Goal: Information Seeking & Learning: Check status

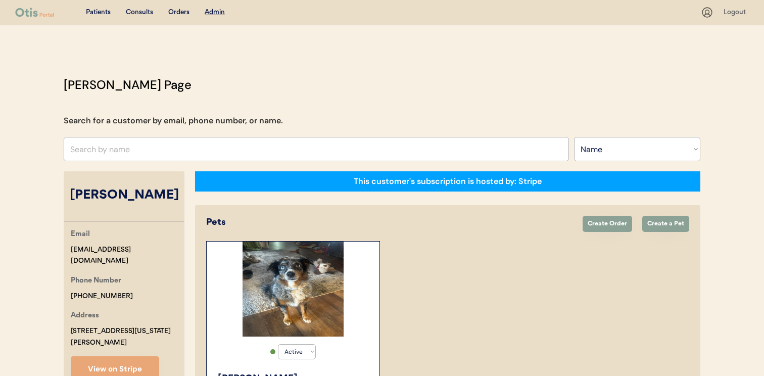
select select ""Name""
select select "true"
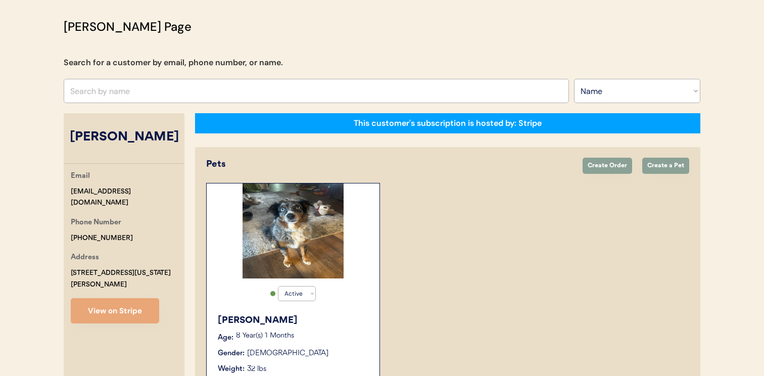
scroll to position [4, 0]
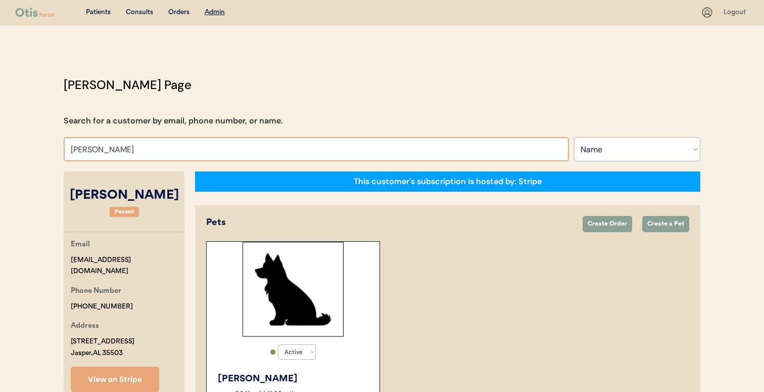
select select ""Name""
select select "true"
click at [596, 152] on select "Search By Name Email Phone Number" at bounding box center [637, 149] width 126 height 24
click at [574, 137] on select "Search By Name Email Phone Number" at bounding box center [637, 149] width 126 height 24
click at [601, 154] on select "Search By Name Email Phone Number" at bounding box center [637, 149] width 126 height 24
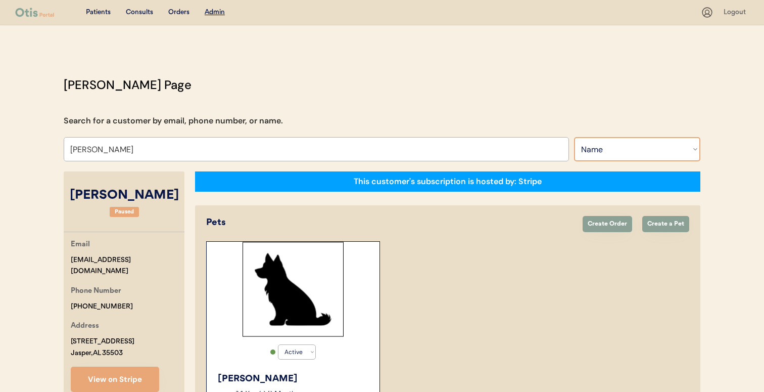
select select ""Email""
click at [574, 137] on select "Search By Name Email Phone Number" at bounding box center [637, 149] width 126 height 24
click at [494, 147] on input "input" at bounding box center [317, 149] width 506 height 24
paste input "lqvmomma@icloud.com"
click at [478, 114] on div "Otis Admin Page Search for a customer by email, phone number, or name. Rebecca …" at bounding box center [382, 280] width 657 height 409
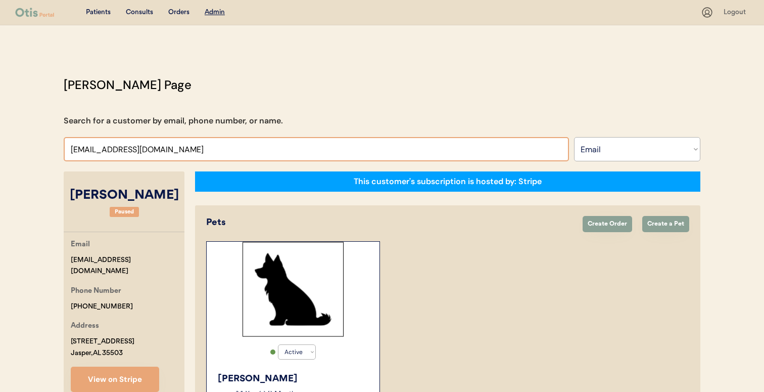
click at [473, 151] on input "input" at bounding box center [317, 149] width 506 height 24
type input "lqvmomma@icloud."
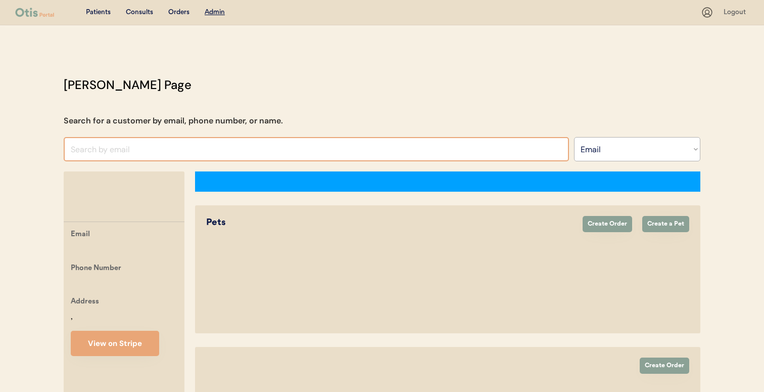
select select ""Email""
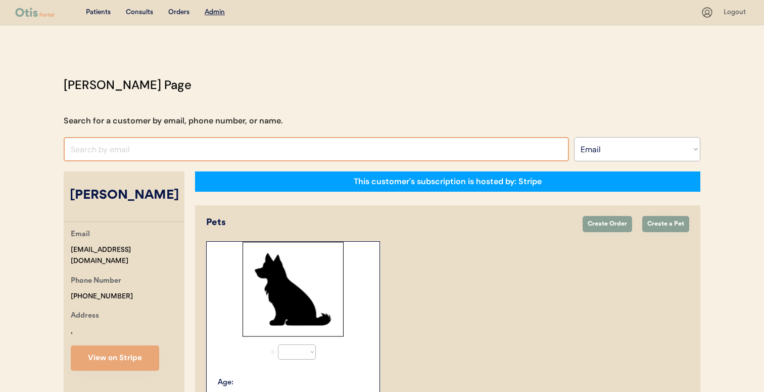
click at [233, 145] on input "input" at bounding box center [317, 149] width 506 height 24
select select "true"
paste input "[EMAIL_ADDRESS][DOMAIN_NAME]"
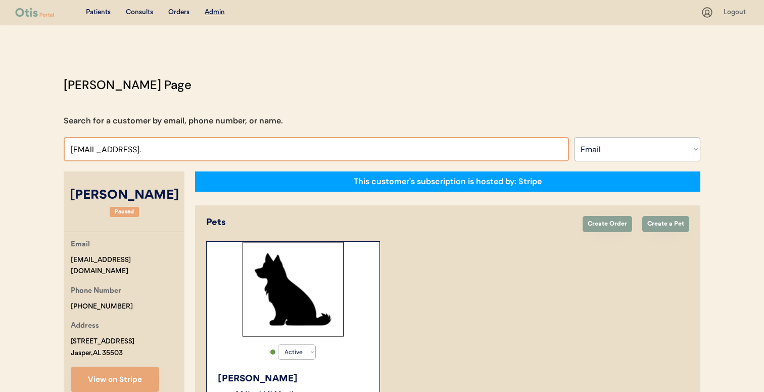
click at [229, 154] on input "input" at bounding box center [317, 149] width 506 height 24
type input "lqvmomma@icloud"
click at [229, 154] on input "input" at bounding box center [317, 149] width 506 height 24
click at [219, 147] on input "input" at bounding box center [317, 149] width 506 height 24
type input "l"
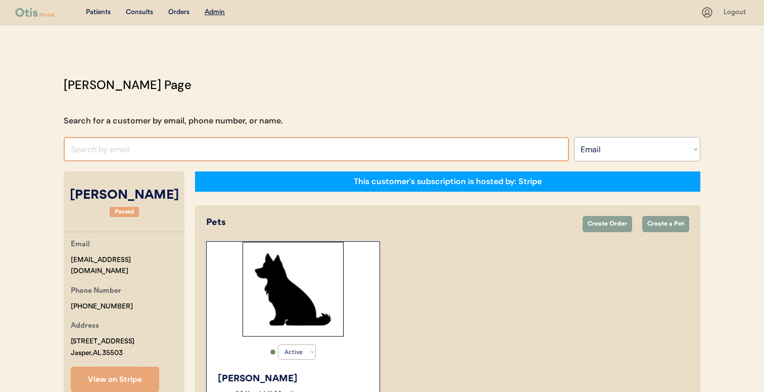
paste input "lqvmomma@icloud.com"
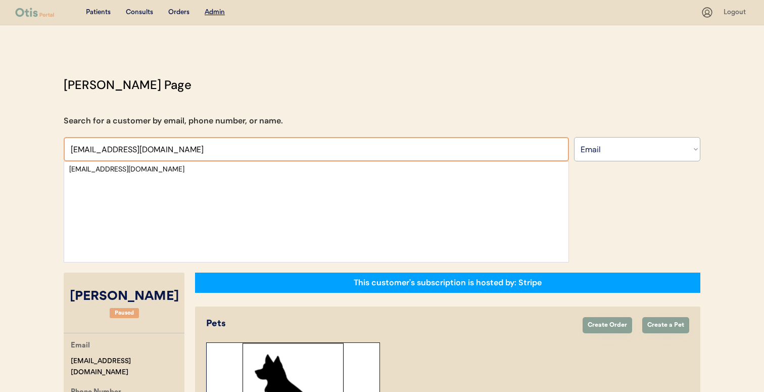
type input "lqvmomma@icloud.com"
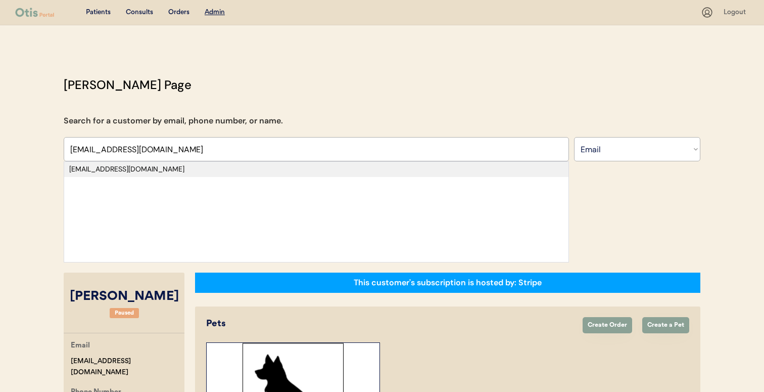
click at [209, 168] on div "lqvmomma@icloud.com" at bounding box center [316, 169] width 494 height 10
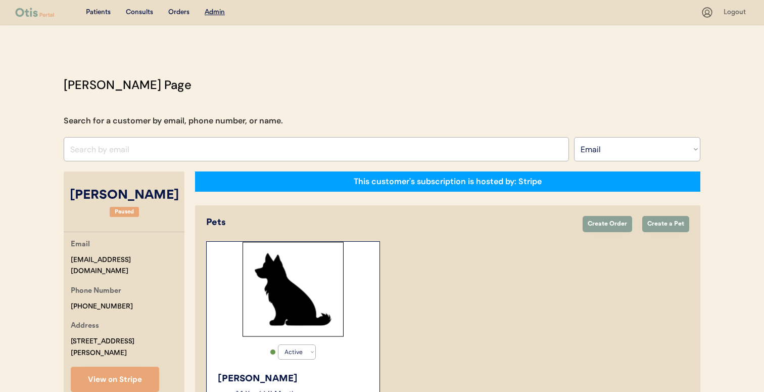
select select "false"
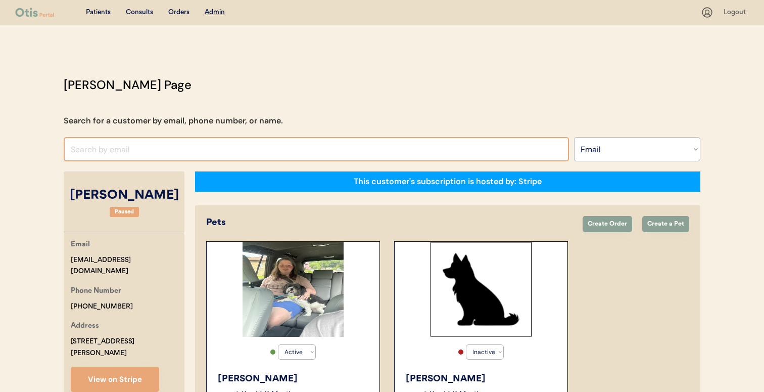
click at [302, 145] on input "input" at bounding box center [317, 149] width 506 height 24
paste input "gblymire@farmersfire.com"
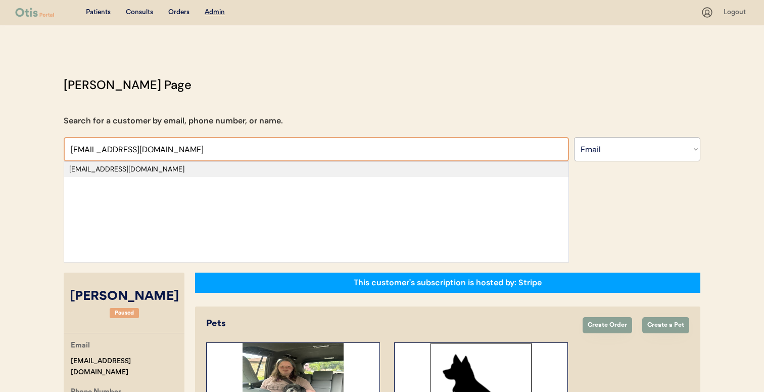
type input "gblymire@farmersfire.com"
click at [272, 174] on div "gblymire@farmersfire.com" at bounding box center [316, 169] width 494 height 10
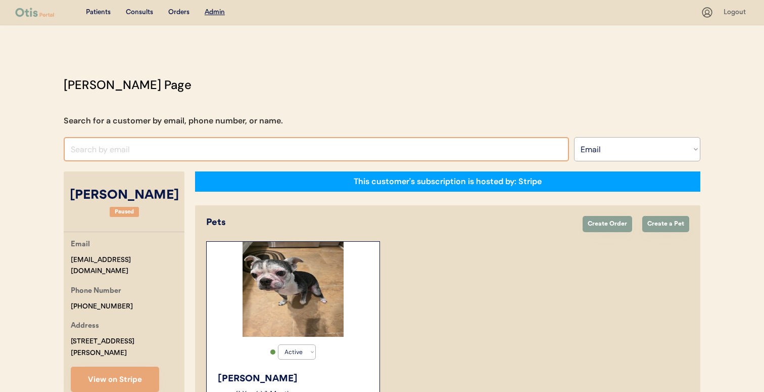
click at [286, 148] on input "input" at bounding box center [317, 149] width 506 height 24
paste input "tim.r.brown@outlook.com"
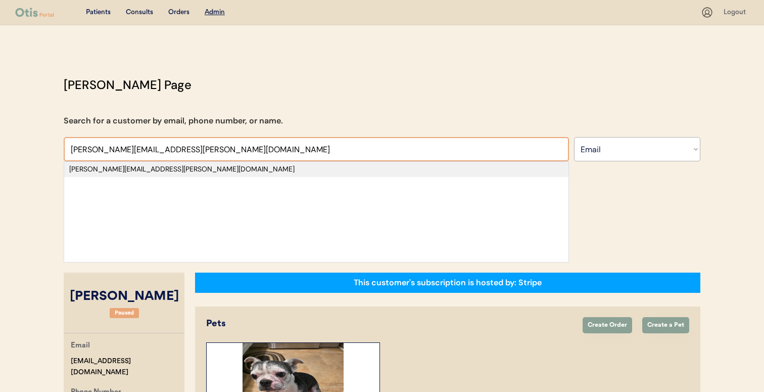
type input "tim.r.brown@outlook.com"
click at [272, 170] on div "tim.r.brown@outlook.com" at bounding box center [316, 169] width 494 height 10
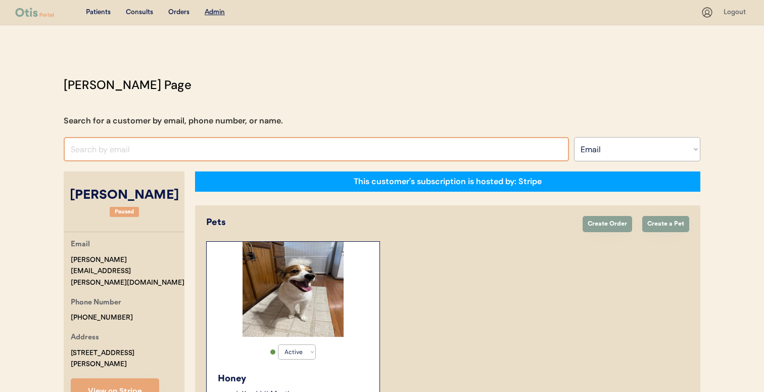
click at [270, 143] on input "input" at bounding box center [317, 149] width 506 height 24
paste input "vfernandez293b@gmail.com"
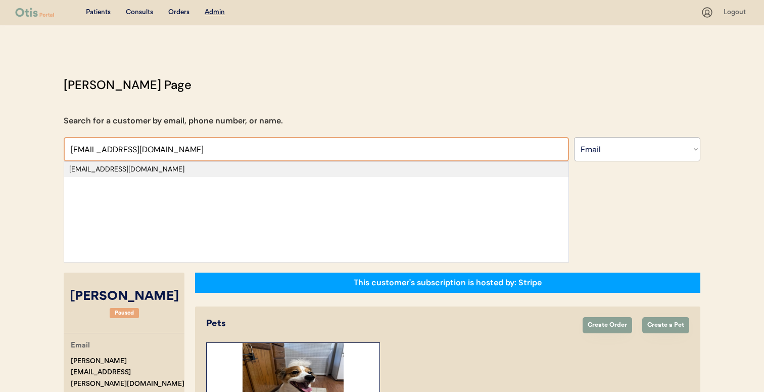
type input "vfernandez293b@gmail.com"
click at [254, 169] on div "vfernandez293b@gmail.com" at bounding box center [316, 169] width 494 height 10
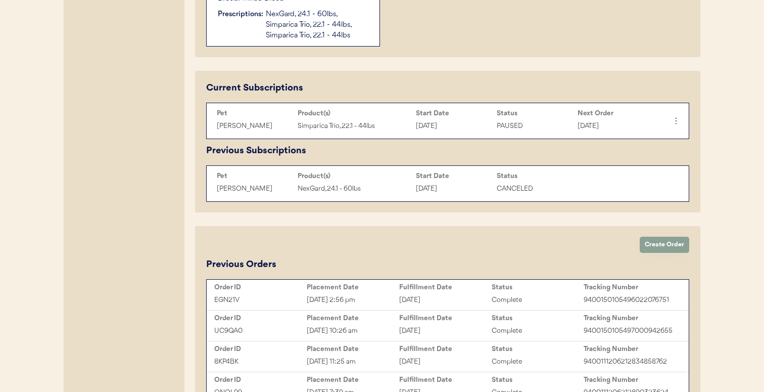
scroll to position [442, 0]
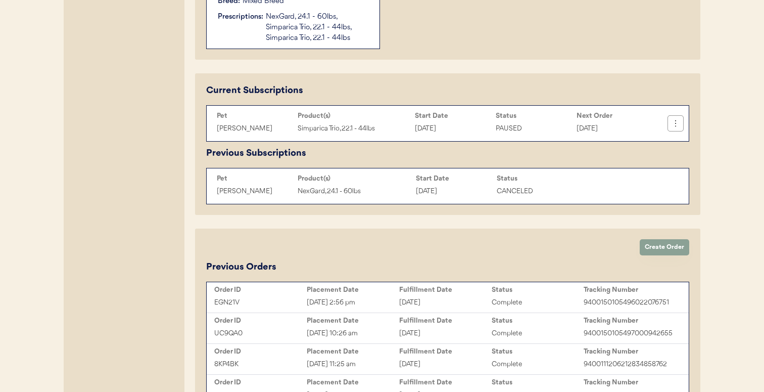
click at [676, 129] on button at bounding box center [675, 123] width 15 height 15
click at [711, 117] on div "Patients Consults Orders Admin Logout Otis Admin Page Search for a customer by …" at bounding box center [382, 164] width 764 height 1213
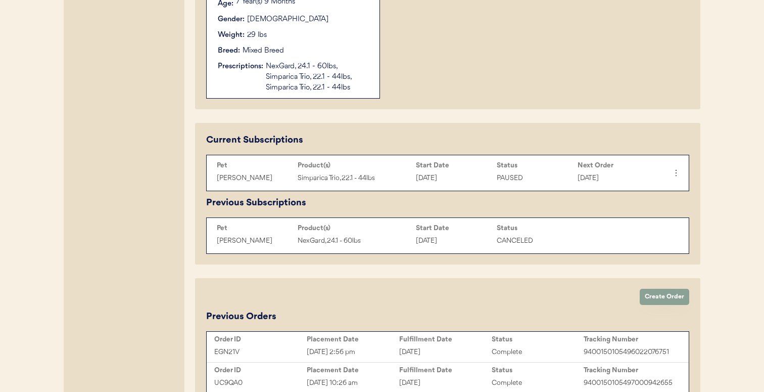
scroll to position [386, 0]
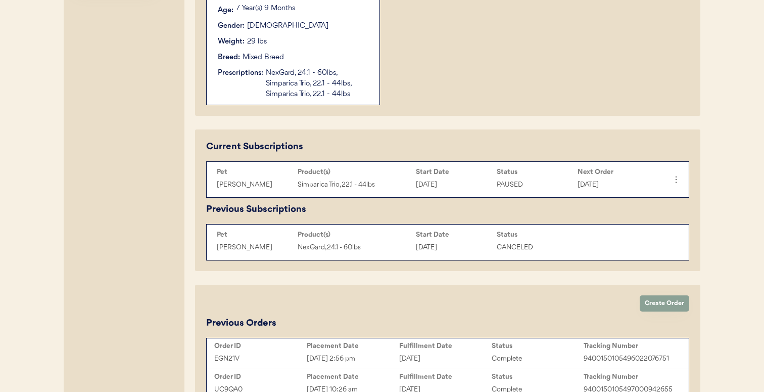
click at [711, 195] on div "Patients Consults Orders Admin Logout Otis Admin Page Search for a customer by …" at bounding box center [382, 220] width 764 height 1213
click at [681, 181] on button at bounding box center [675, 179] width 15 height 15
click at [649, 206] on div "Change Order Date" at bounding box center [639, 208] width 72 height 15
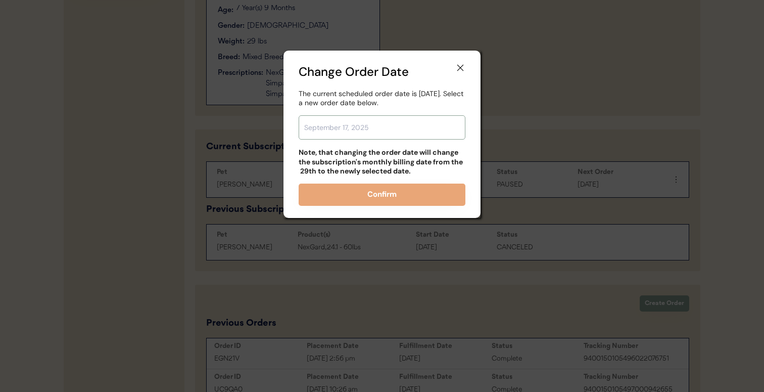
click at [405, 125] on input "text" at bounding box center [382, 127] width 167 height 24
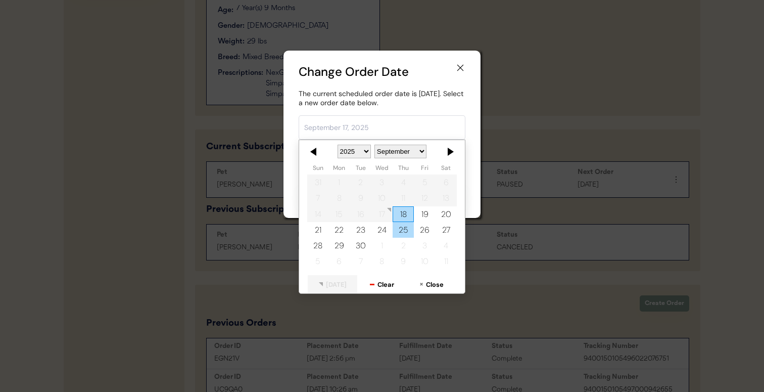
click at [403, 235] on div "25" at bounding box center [403, 230] width 21 height 16
type input "September 25, 2025"
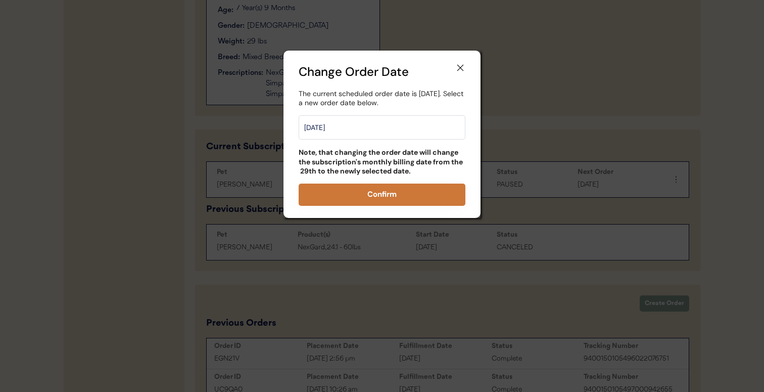
click at [408, 196] on button "Confirm" at bounding box center [382, 195] width 167 height 22
click at [529, 116] on div at bounding box center [382, 196] width 764 height 392
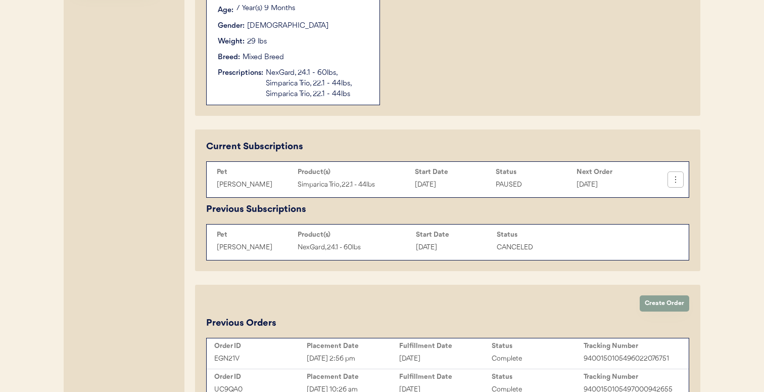
click at [680, 180] on icon at bounding box center [676, 179] width 10 height 10
click at [726, 161] on div "Patients Consults Orders Admin Logout Otis Admin Page Search for a customer by …" at bounding box center [382, 220] width 764 height 1213
click at [680, 179] on icon at bounding box center [676, 179] width 10 height 10
click at [695, 201] on div "Current Subscriptions Pet Product(s) Start Date Status Next Order Quinn Simpari…" at bounding box center [448, 200] width 506 height 142
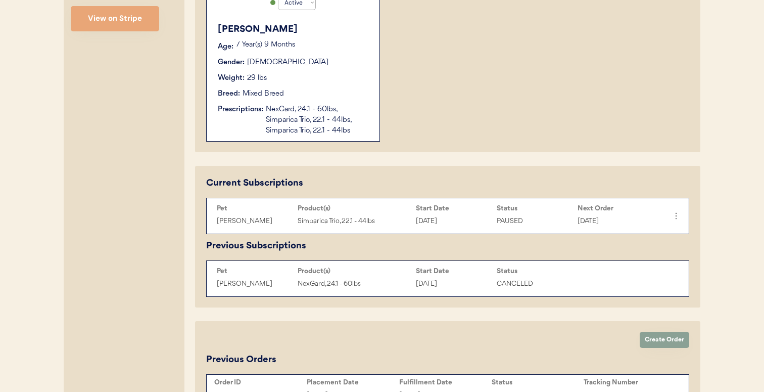
scroll to position [0, 0]
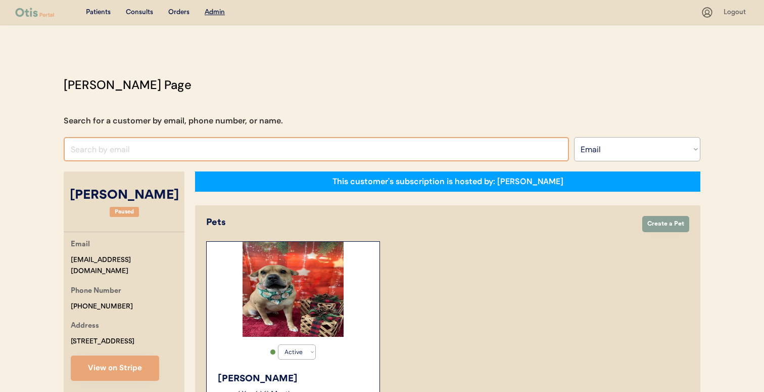
click at [289, 156] on input "input" at bounding box center [317, 149] width 506 height 24
paste input "makridge13@gmail.com"
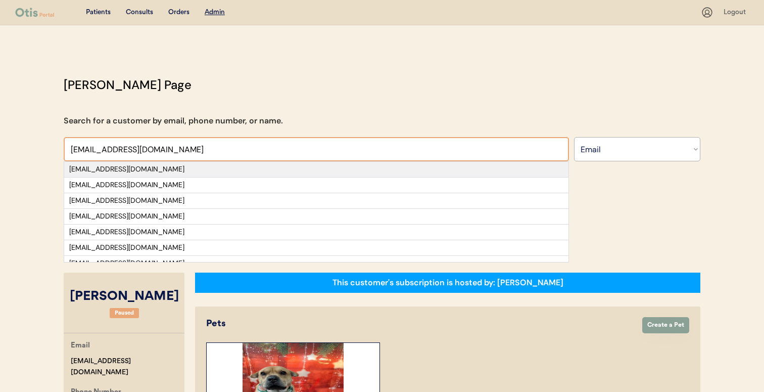
type input "makridge13@gmail.com"
click at [279, 167] on div "makridge13@gmail.com" at bounding box center [316, 169] width 494 height 10
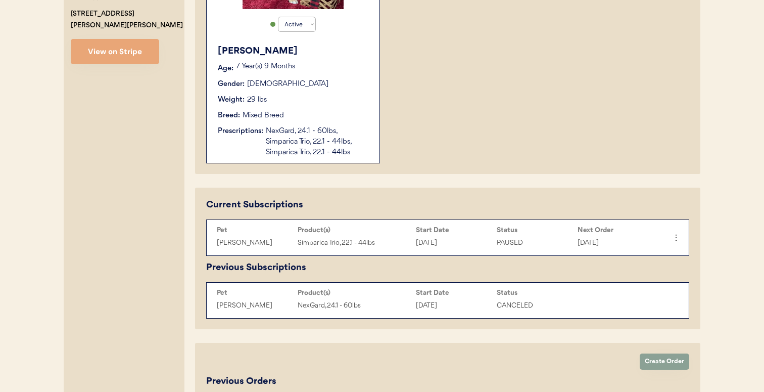
scroll to position [328, 0]
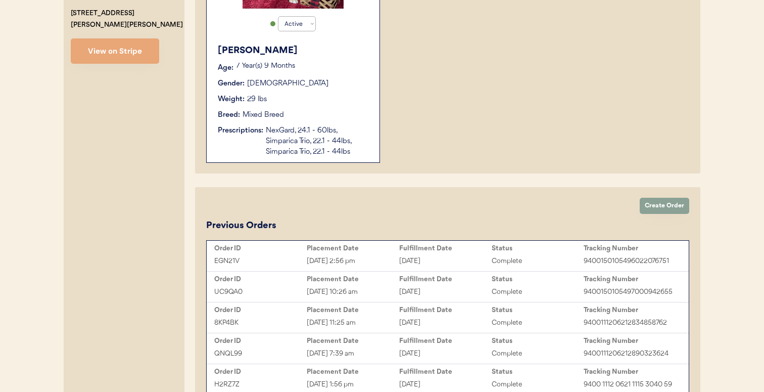
select select "true"
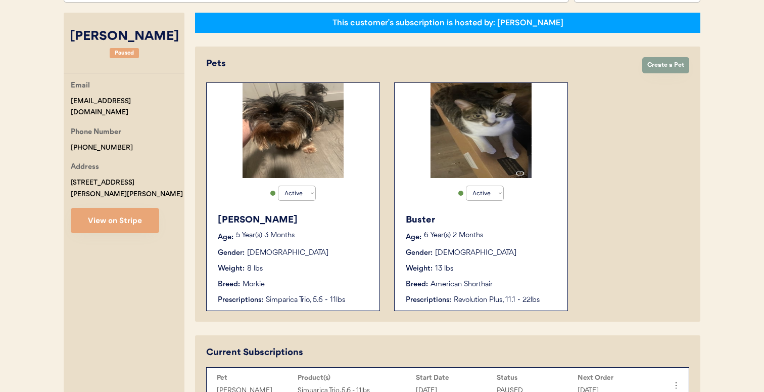
scroll to position [0, 0]
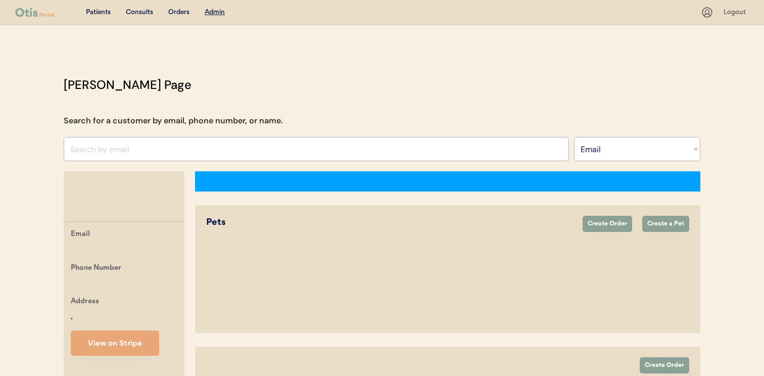
select select ""Email""
select select "true"
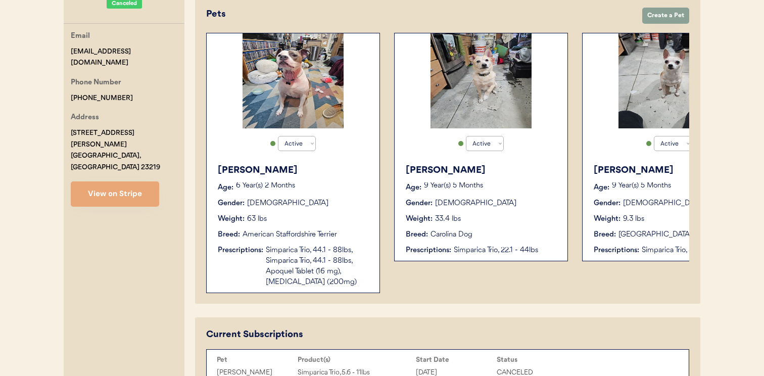
scroll to position [198, 0]
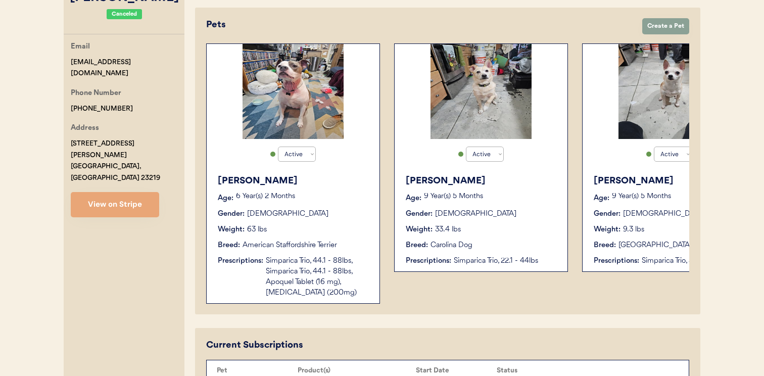
drag, startPoint x: 156, startPoint y: 56, endPoint x: 64, endPoint y: 56, distance: 92.0
click at [64, 56] on div "Email [EMAIL_ADDRESS][DOMAIN_NAME] Phone Number [PHONE_NUMBER] Address [STREET_…" at bounding box center [124, 129] width 121 height 176
drag, startPoint x: 74, startPoint y: 63, endPoint x: 157, endPoint y: 63, distance: 82.9
click at [157, 63] on div "Email [EMAIL_ADDRESS][DOMAIN_NAME]" at bounding box center [128, 60] width 114 height 38
copy div "[EMAIL_ADDRESS][DOMAIN_NAME]"
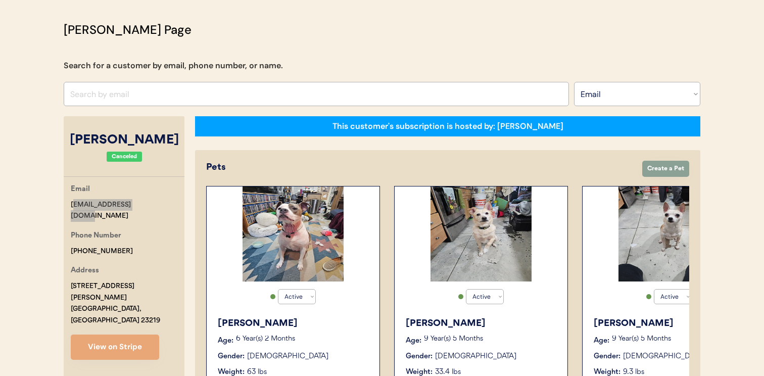
scroll to position [34, 0]
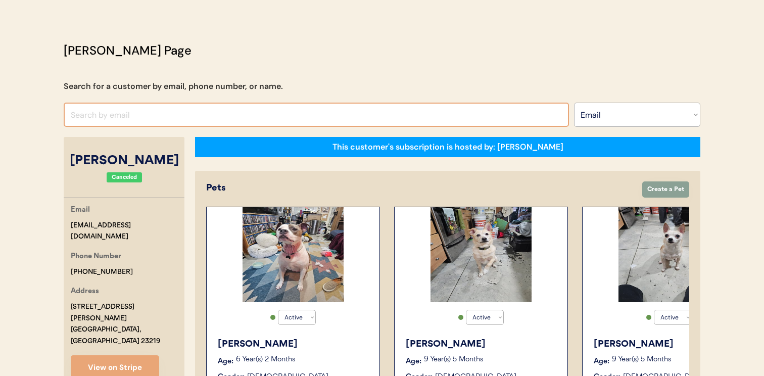
click at [296, 113] on input "input" at bounding box center [317, 115] width 506 height 24
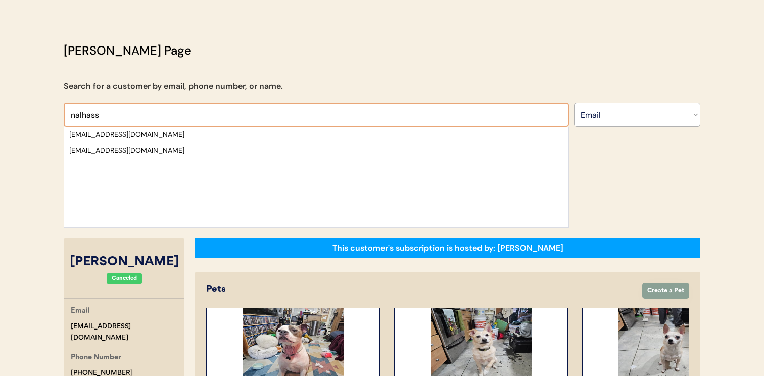
type input "nalhass"
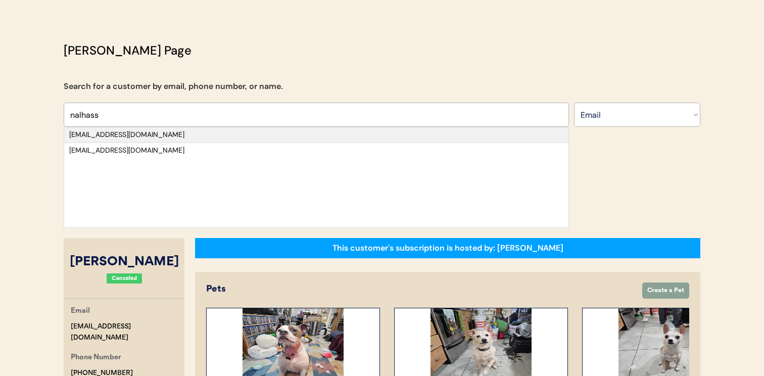
click at [283, 134] on div "[EMAIL_ADDRESS][DOMAIN_NAME]" at bounding box center [316, 135] width 494 height 10
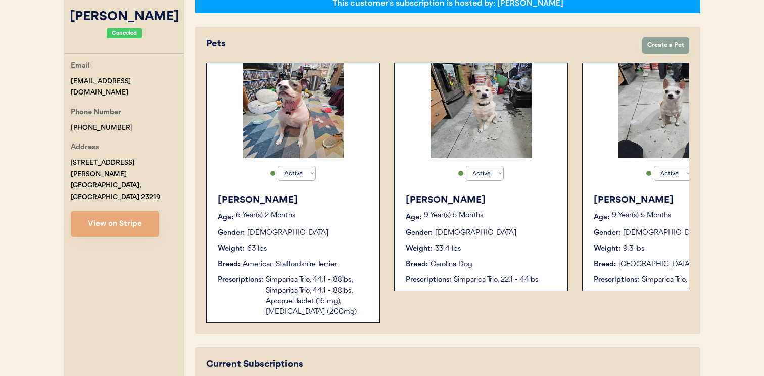
scroll to position [202, 0]
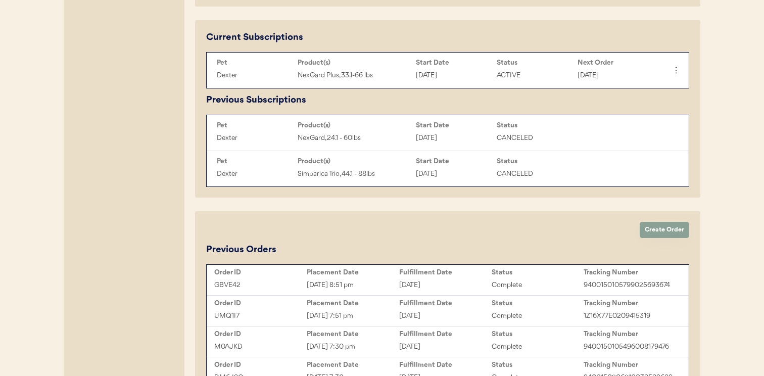
scroll to position [509, 0]
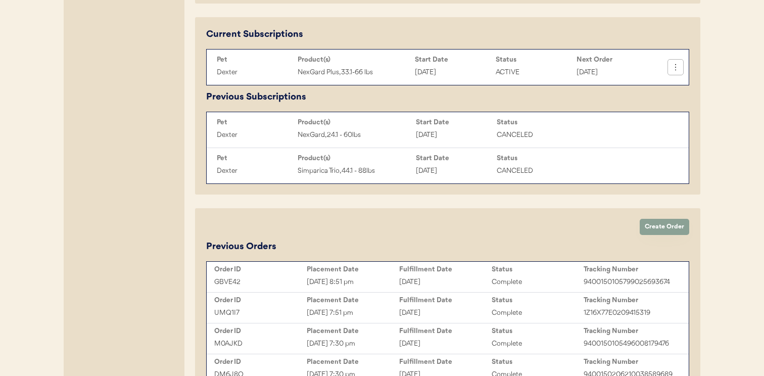
click at [676, 69] on icon at bounding box center [676, 67] width 10 height 10
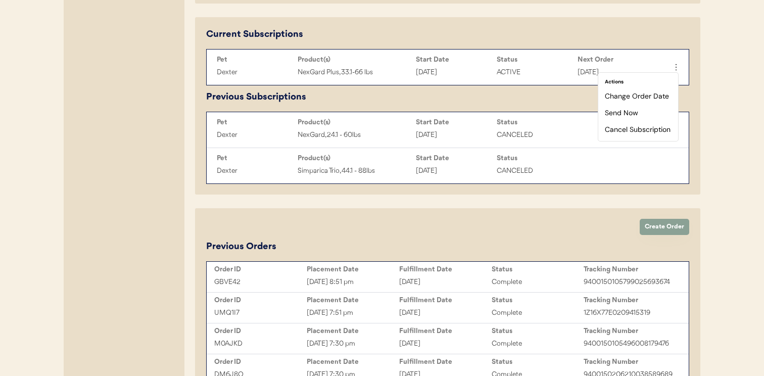
click at [565, 94] on div "Previous Subscriptions Pet Product(s) Start Date Status Next Order [PERSON_NAME…" at bounding box center [447, 137] width 483 height 94
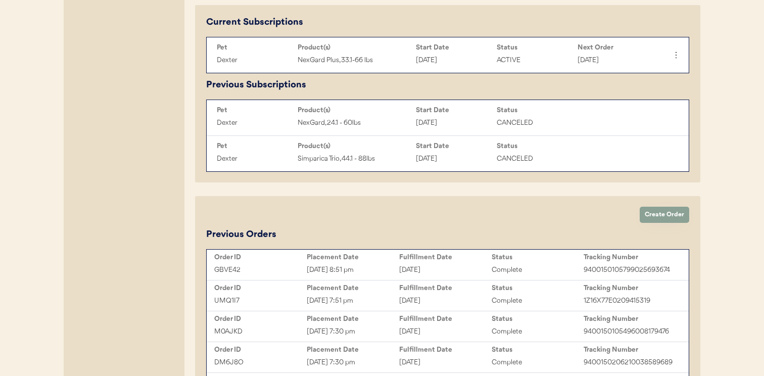
scroll to position [521, 0]
